Goal: Task Accomplishment & Management: Use online tool/utility

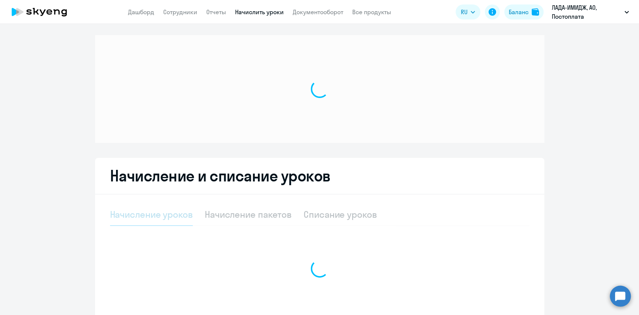
select select "10"
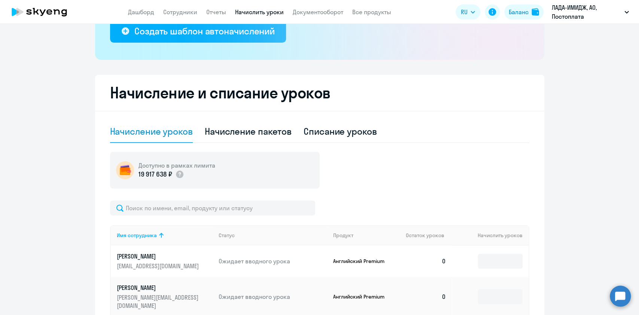
scroll to position [237, 0]
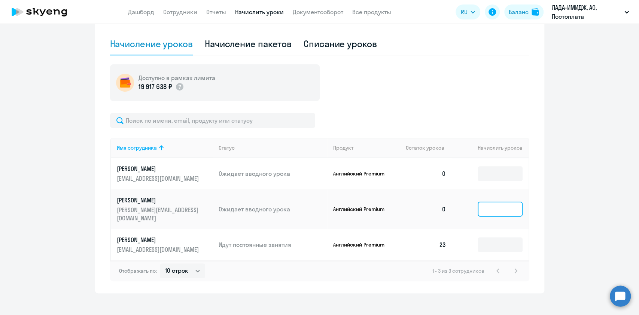
click at [498, 207] on input at bounding box center [499, 209] width 45 height 15
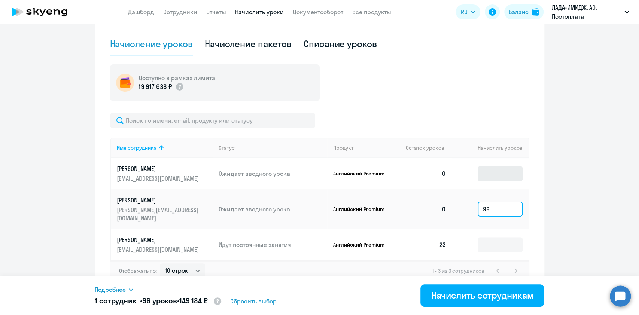
type input "96"
click at [515, 175] on input at bounding box center [499, 173] width 45 height 15
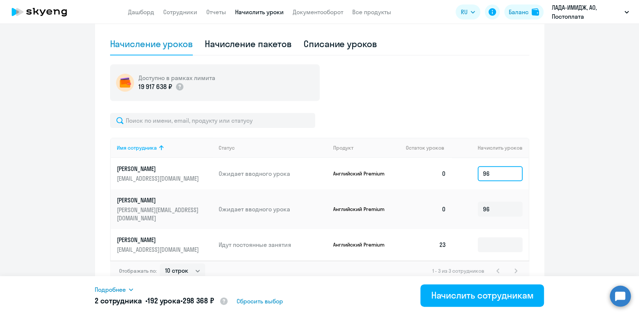
type input "96"
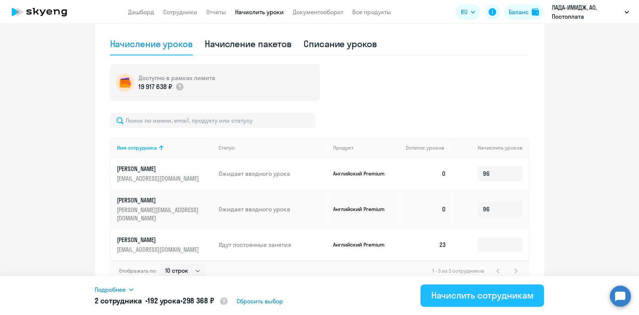
click at [494, 303] on button "Начислить сотрудникам" at bounding box center [481, 295] width 123 height 22
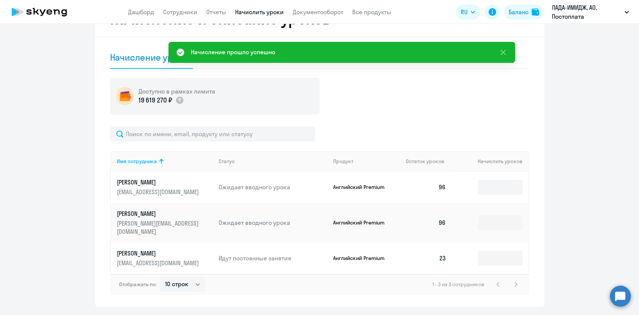
scroll to position [187, 0]
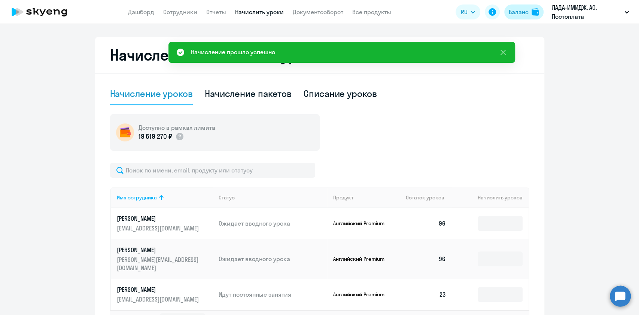
click at [511, 14] on div "Баланс" at bounding box center [518, 11] width 20 height 9
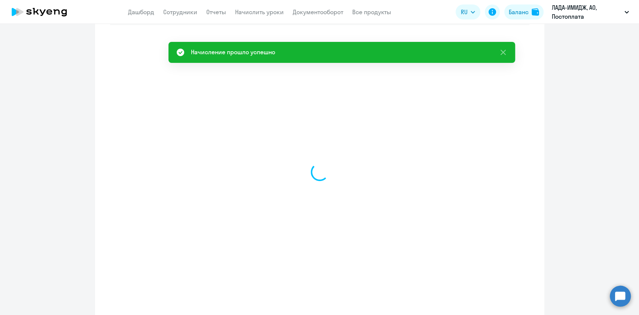
select select "english_adult_not_native_speaker"
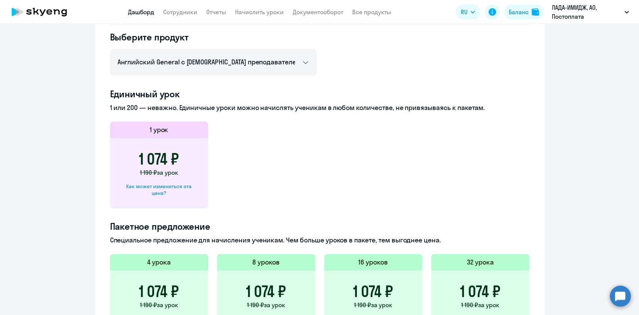
click at [138, 8] on link "Дашборд" at bounding box center [141, 11] width 26 height 7
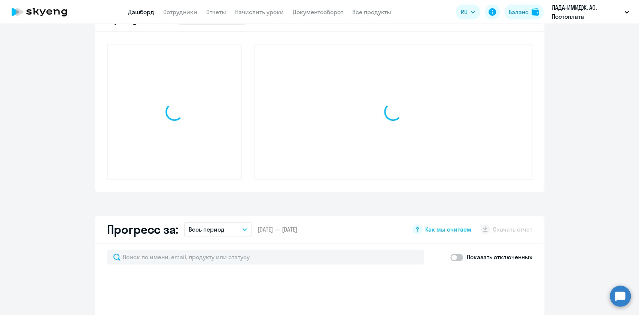
scroll to position [240, 0]
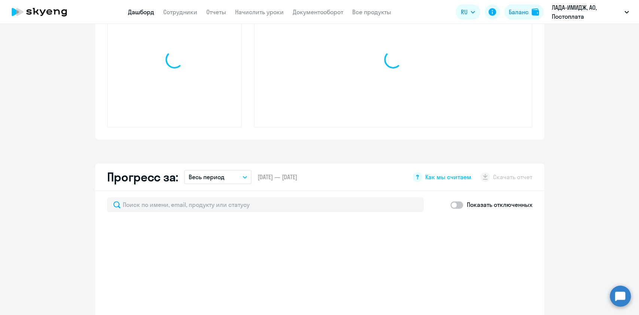
select select "30"
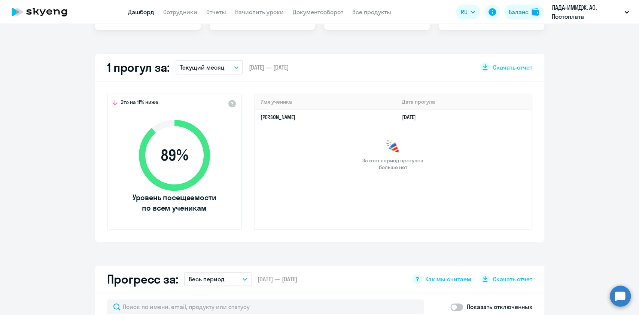
scroll to position [40, 0]
